Goal: Transaction & Acquisition: Purchase product/service

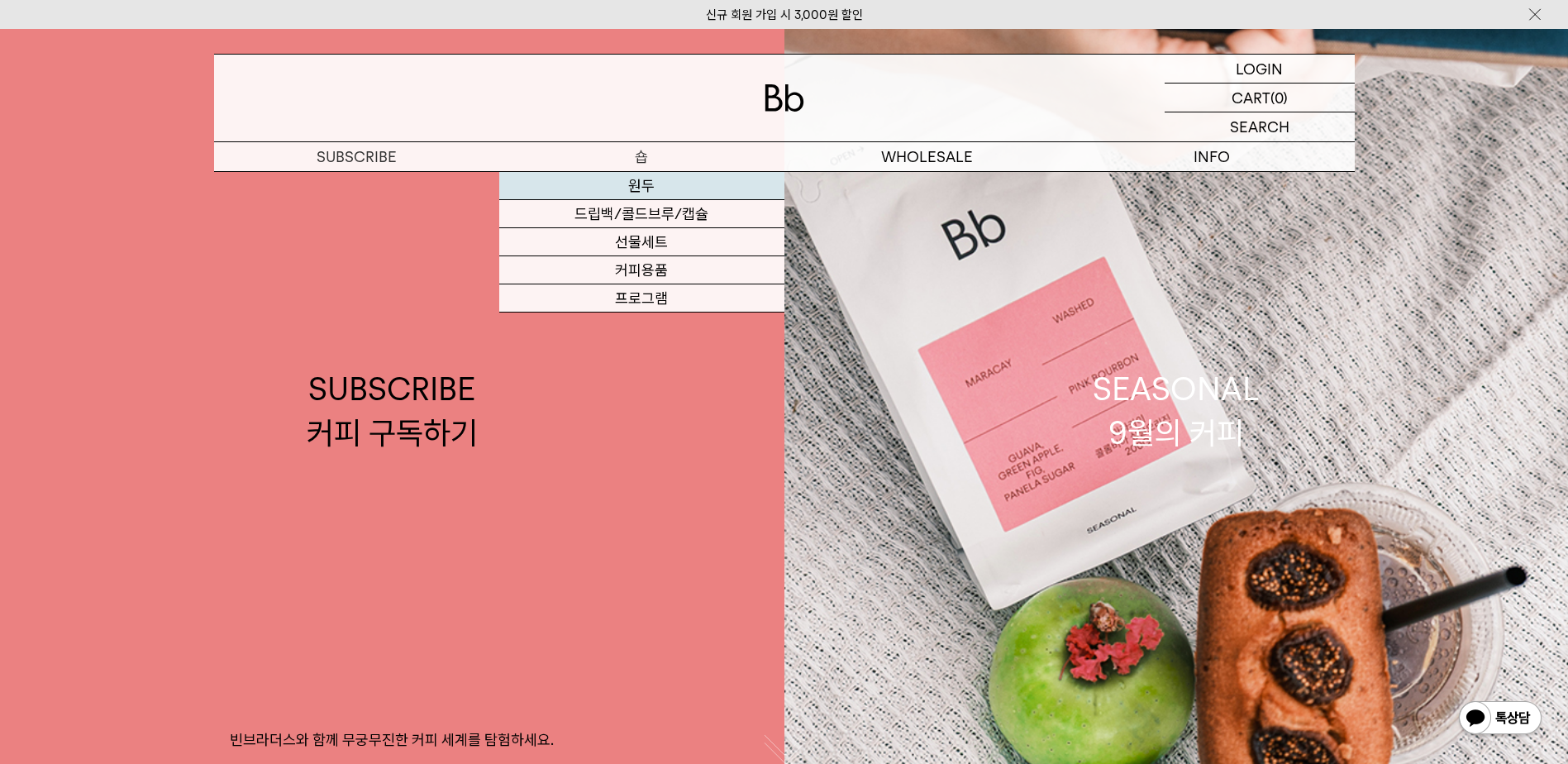
click at [649, 188] on link "원두" at bounding box center [641, 186] width 285 height 28
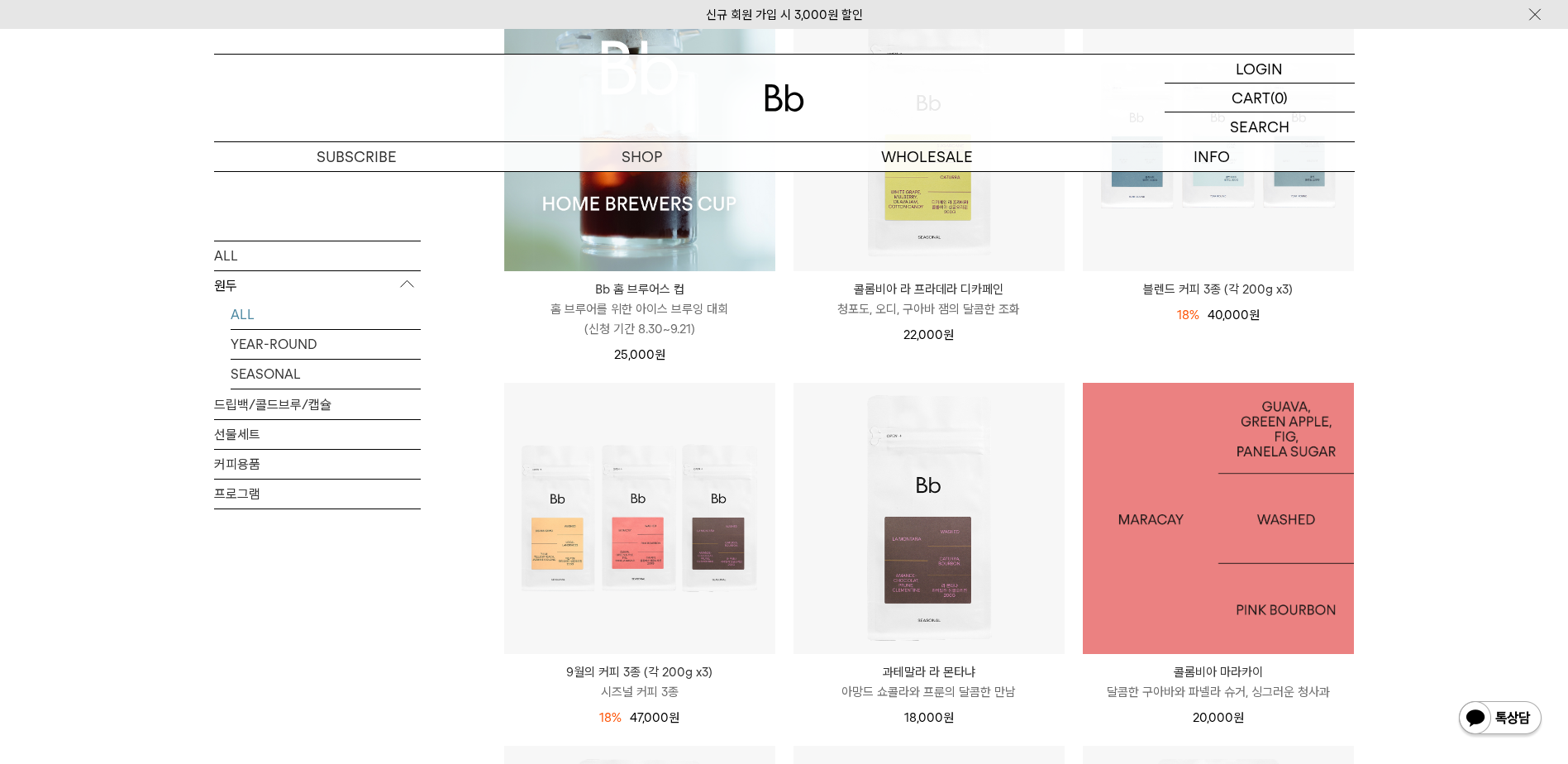
scroll to position [330, 0]
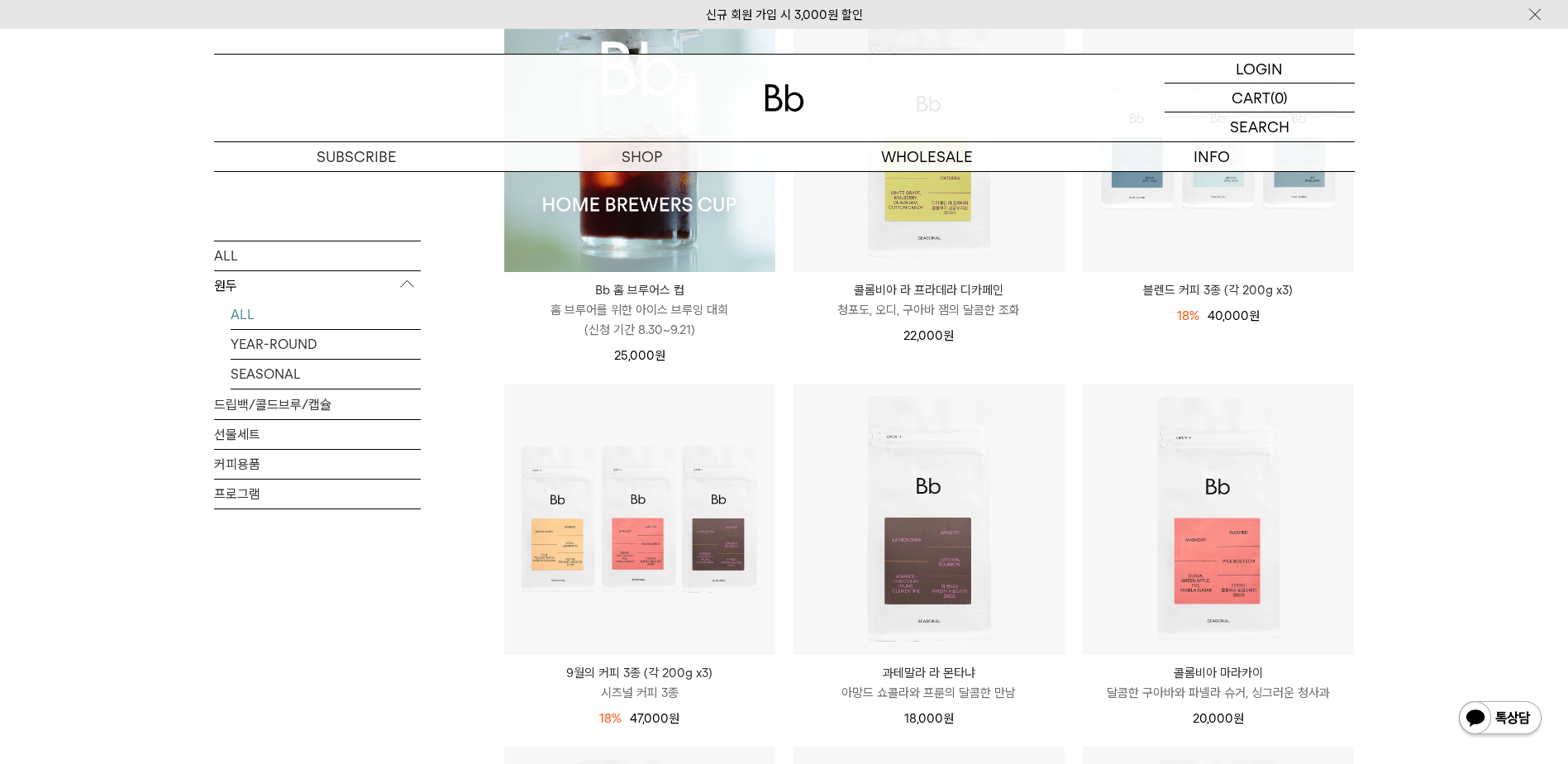
click at [942, 293] on p "콜롬비아 라 프라데라 디카페인" at bounding box center [928, 290] width 271 height 20
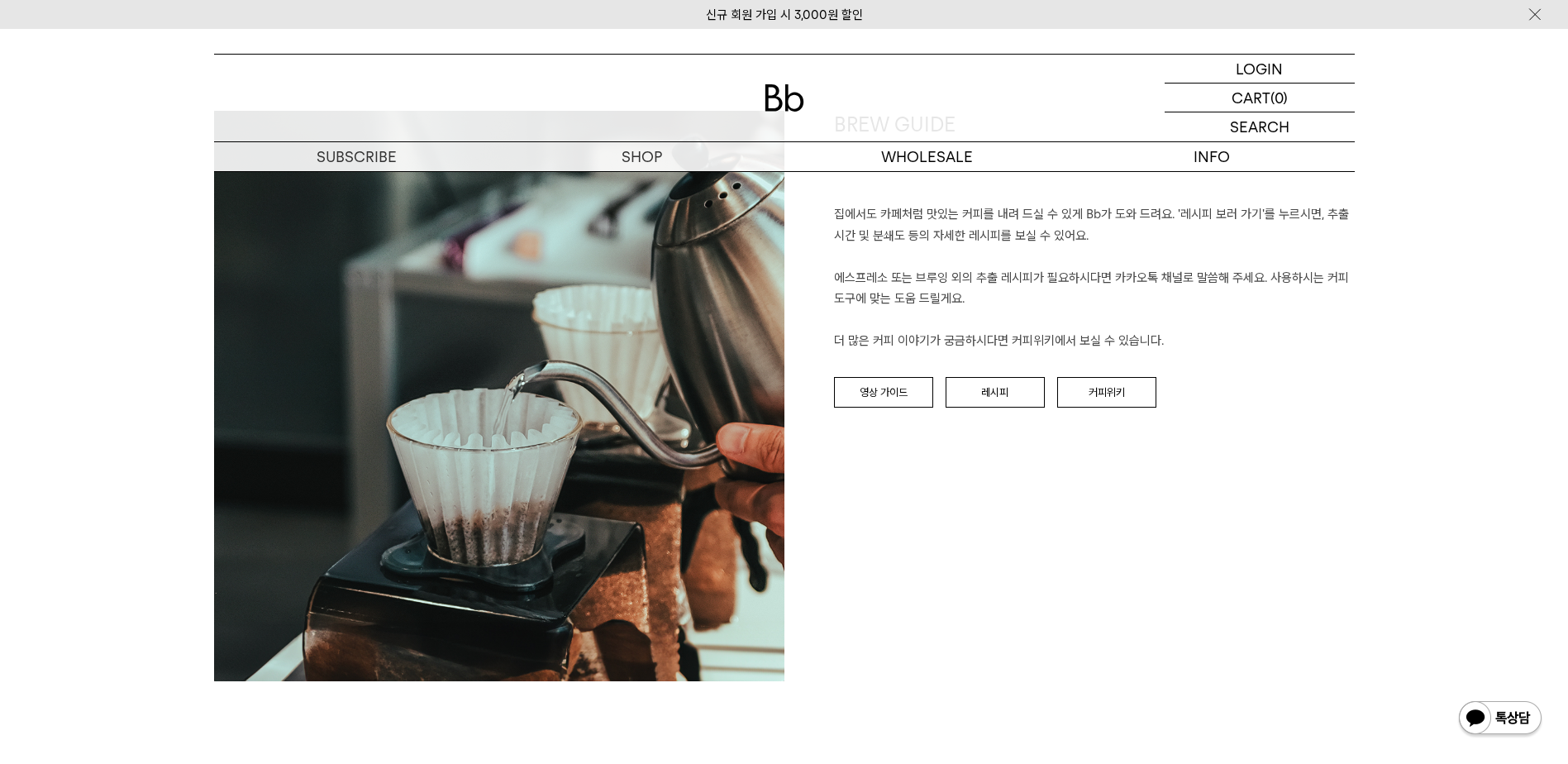
scroll to position [1819, 0]
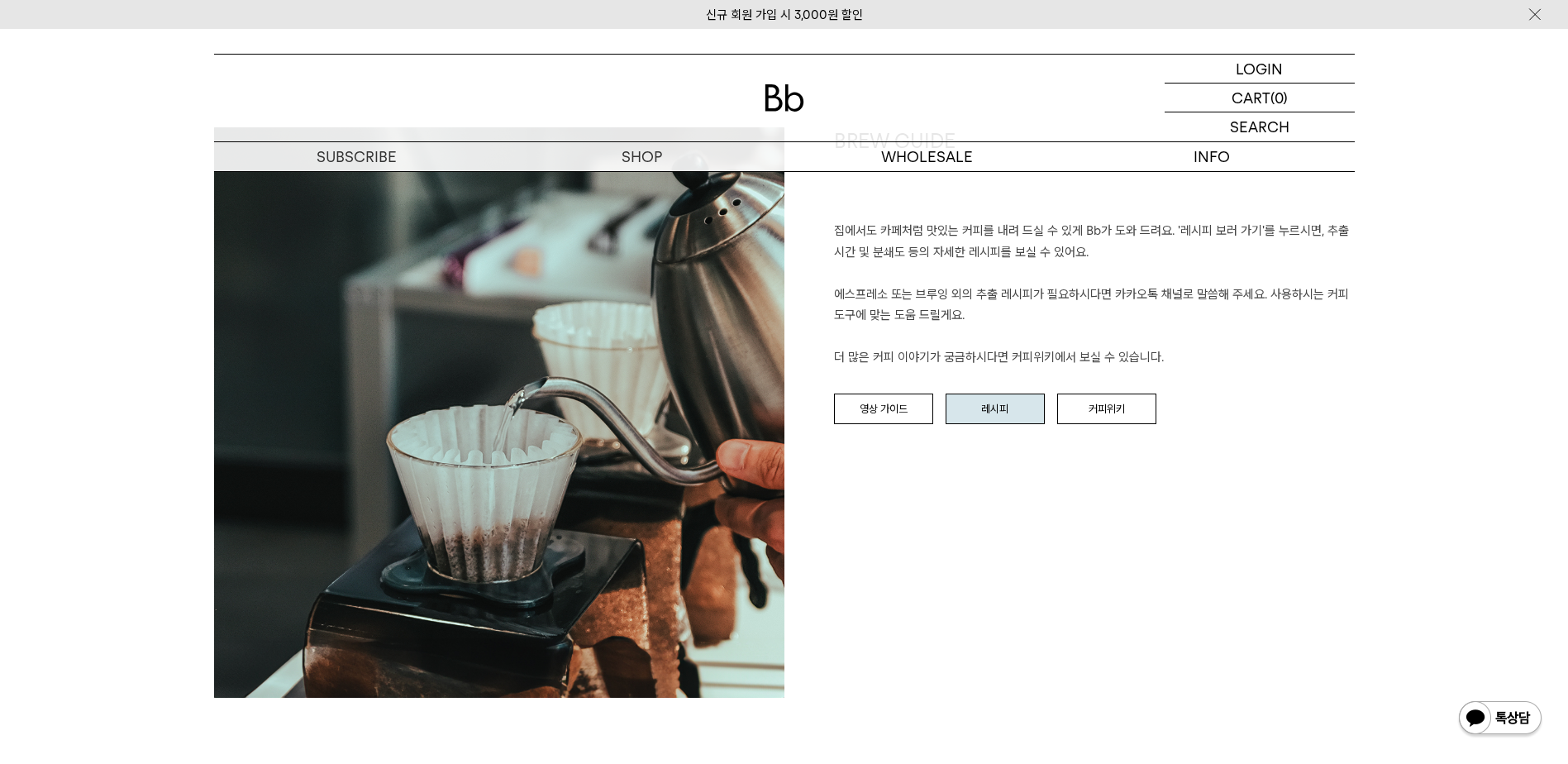
click at [986, 409] on link "레시피" at bounding box center [994, 408] width 99 height 31
